Goal: Check status: Check status

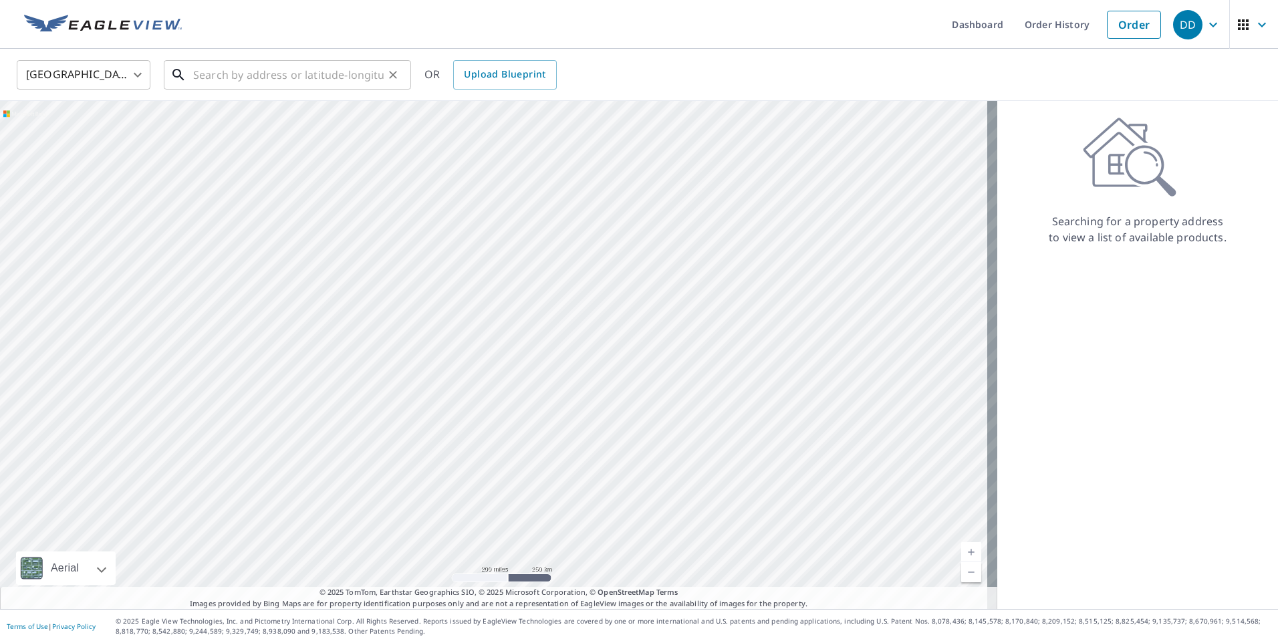
click at [343, 74] on input "text" at bounding box center [288, 74] width 191 height 37
paste input "2537 [PERSON_NAME] ace"
type input "2537 [PERSON_NAME] ace"
click at [977, 39] on link "Order History" at bounding box center [1020, 24] width 86 height 49
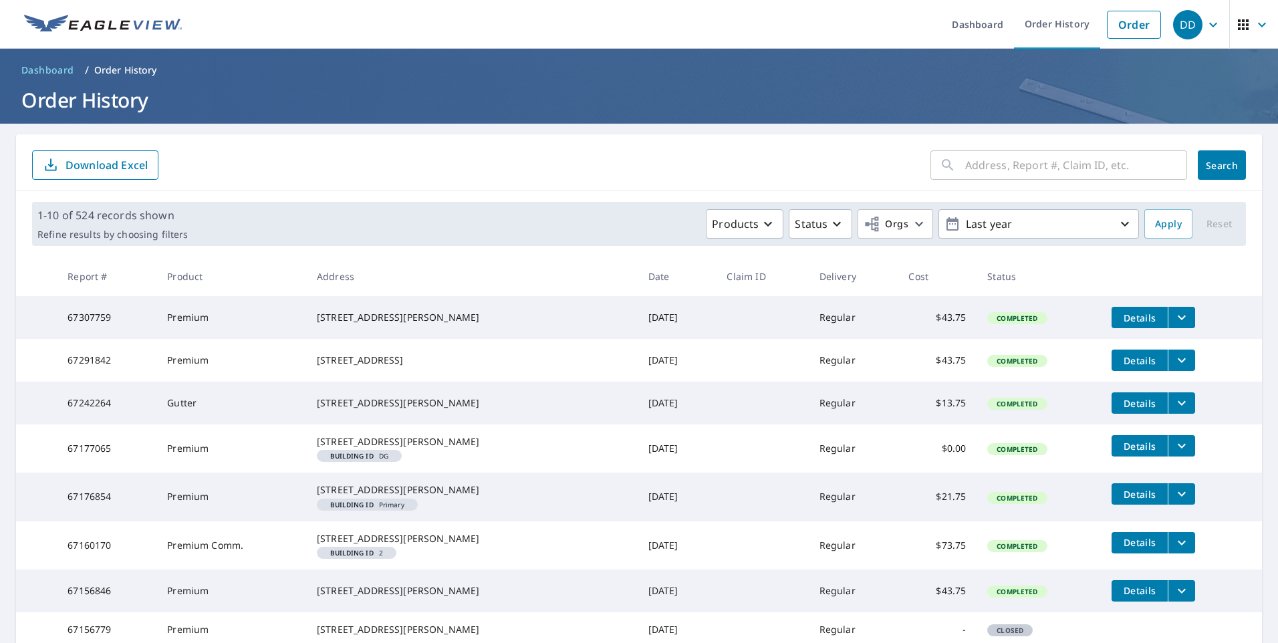
click at [1017, 178] on input "text" at bounding box center [1076, 164] width 222 height 37
paste input "2537 [PERSON_NAME] ace"
type input "2537 [PERSON_NAME] ace"
click button "Search" at bounding box center [1222, 164] width 48 height 29
